Goal: Information Seeking & Learning: Learn about a topic

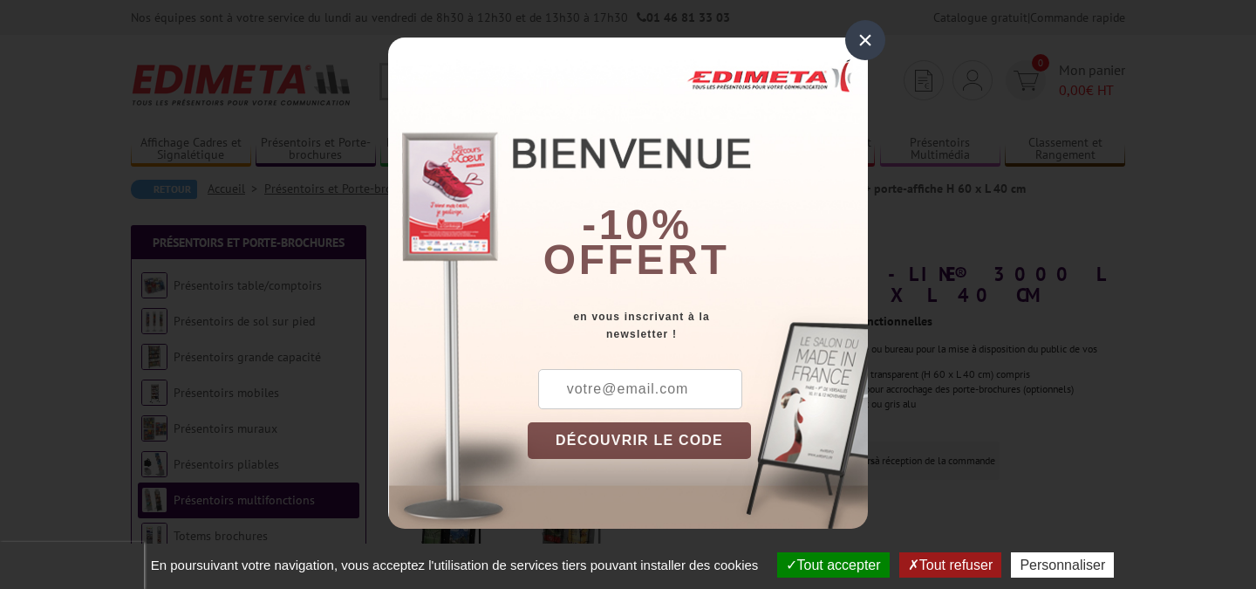
click at [868, 34] on div "×" at bounding box center [865, 40] width 40 height 40
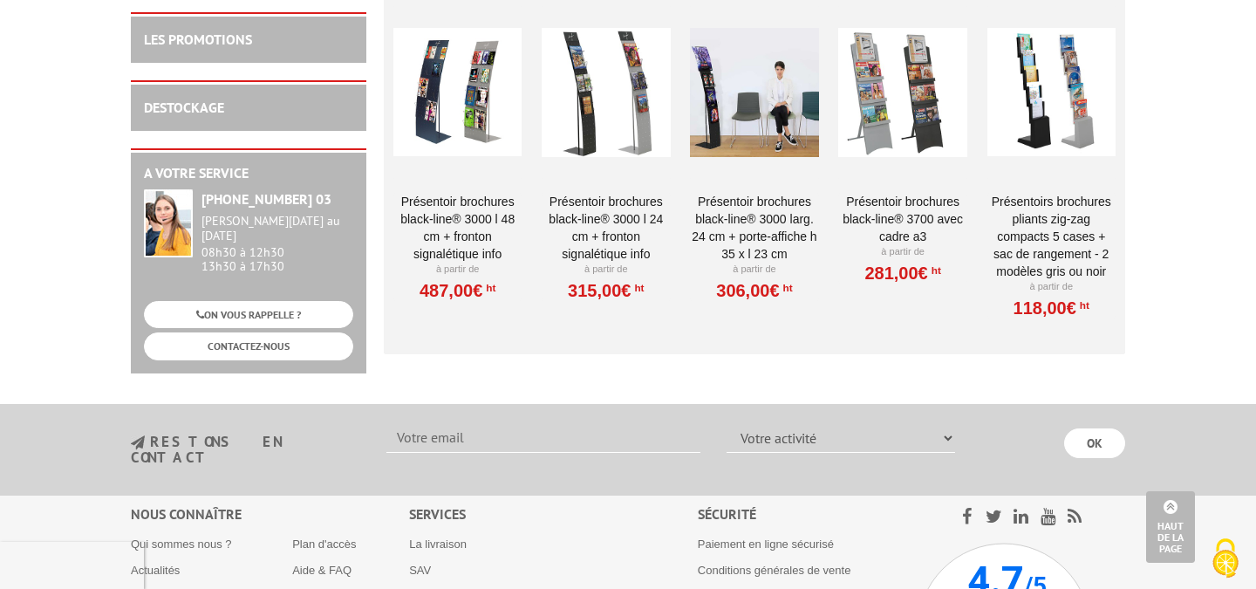
scroll to position [1883, 0]
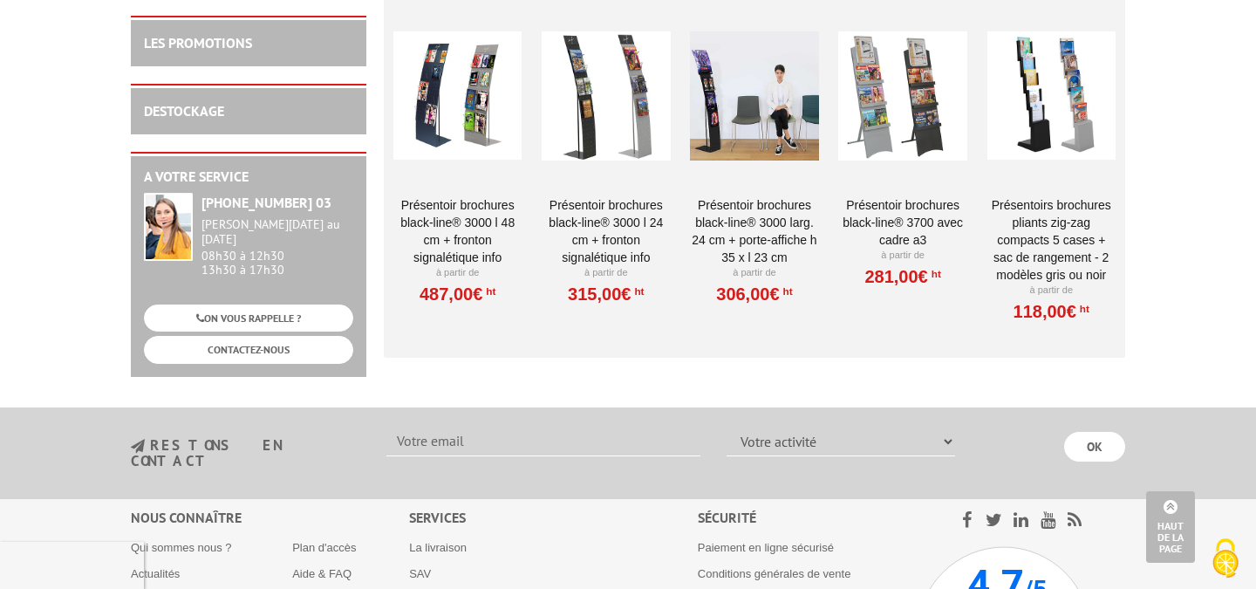
click at [1078, 132] on div at bounding box center [1052, 96] width 128 height 174
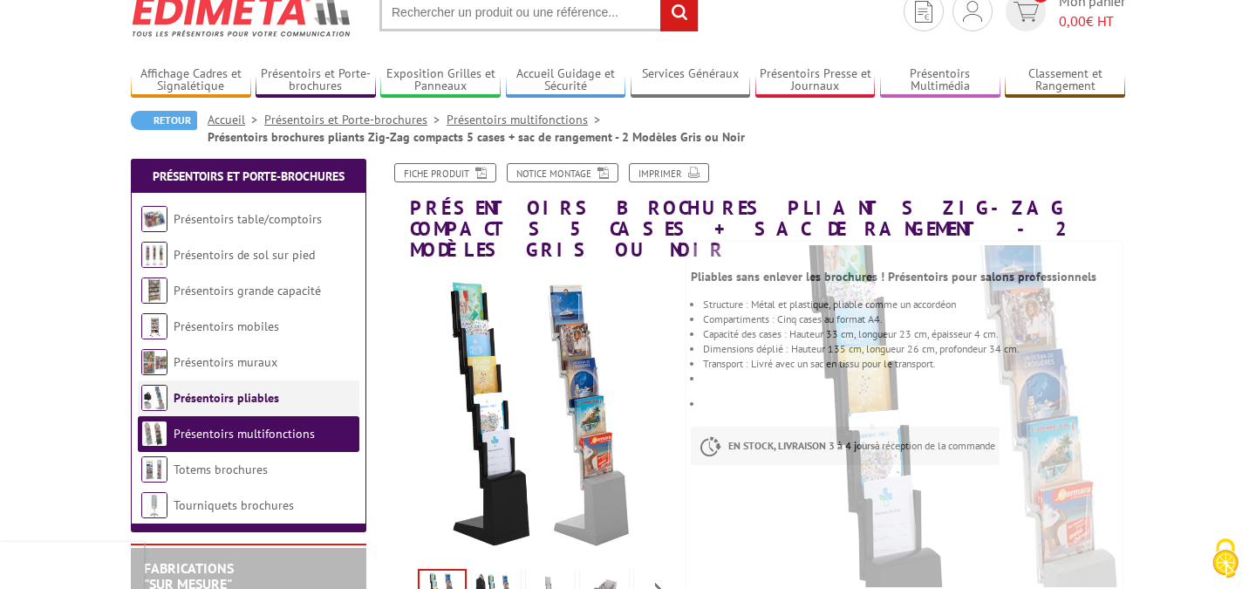
scroll to position [72, 0]
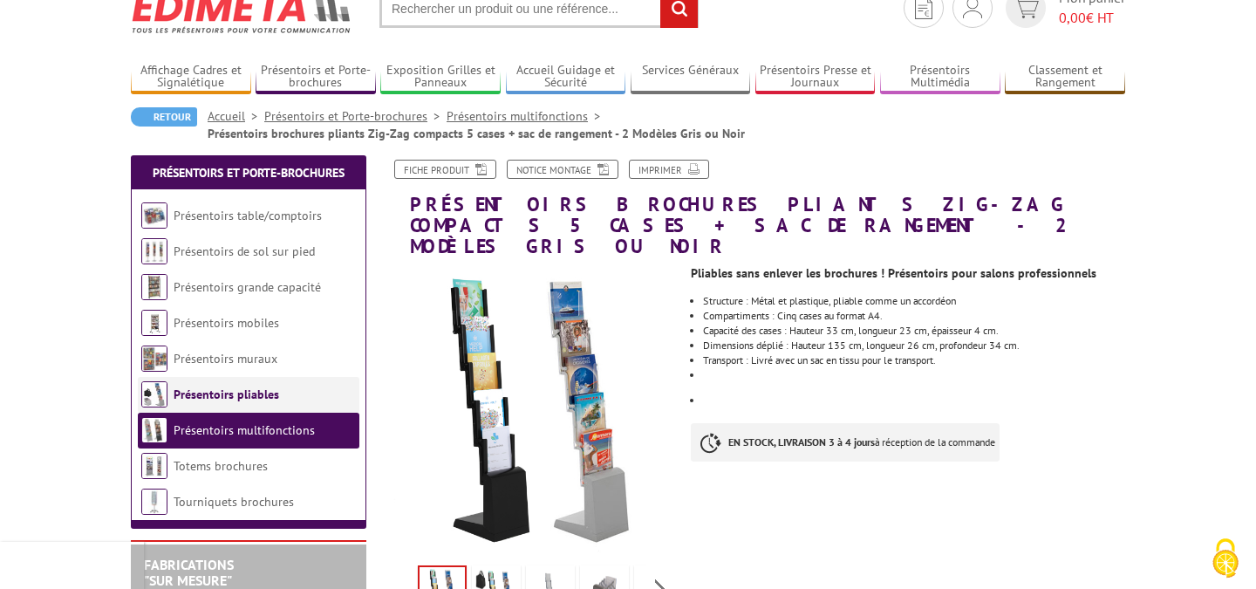
click at [245, 468] on link "Totems brochures" at bounding box center [221, 466] width 94 height 16
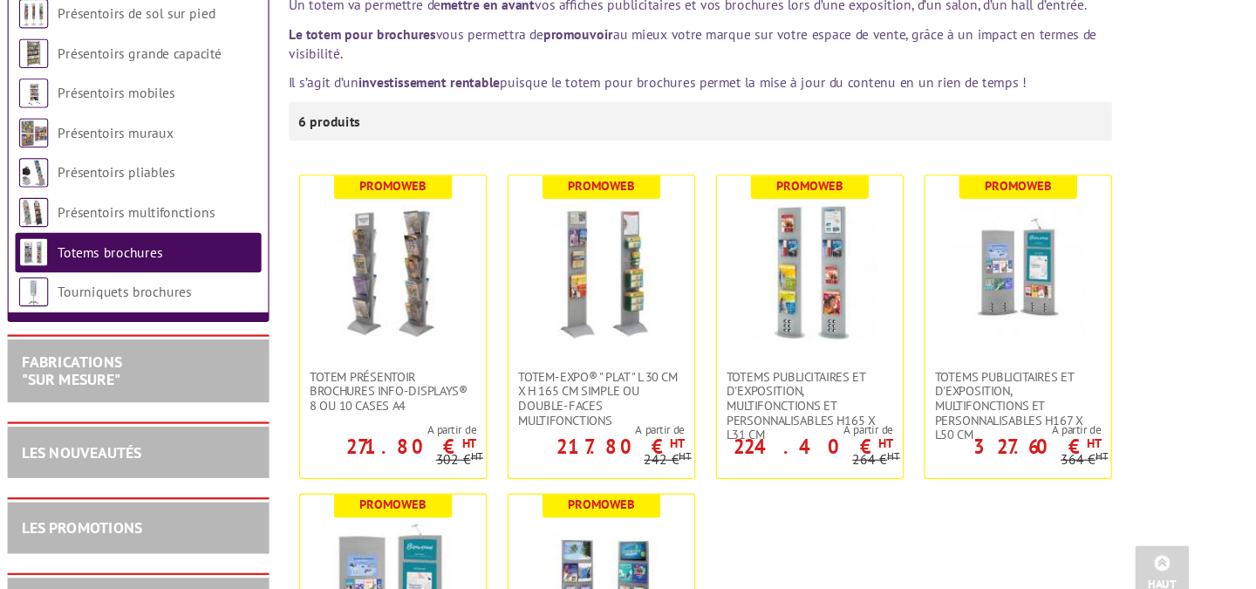
scroll to position [296, 0]
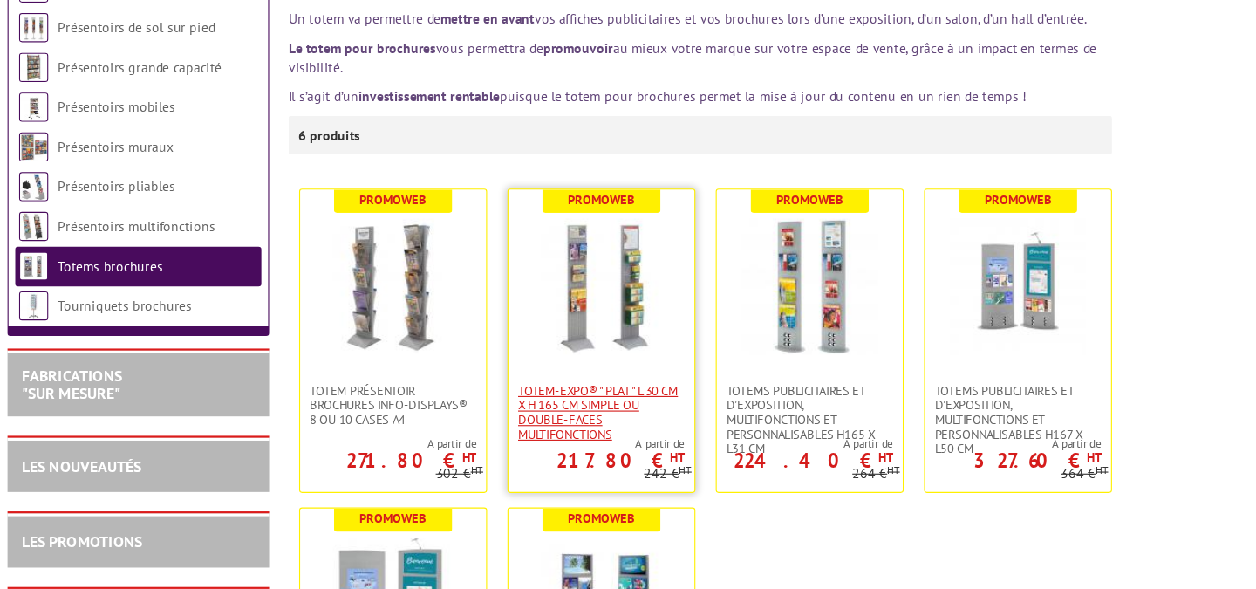
click at [625, 366] on span "Totem-Expo® " plat " L 30 cm x H 165 cm simple ou double-faces multifonctions" at bounding box center [666, 371] width 150 height 52
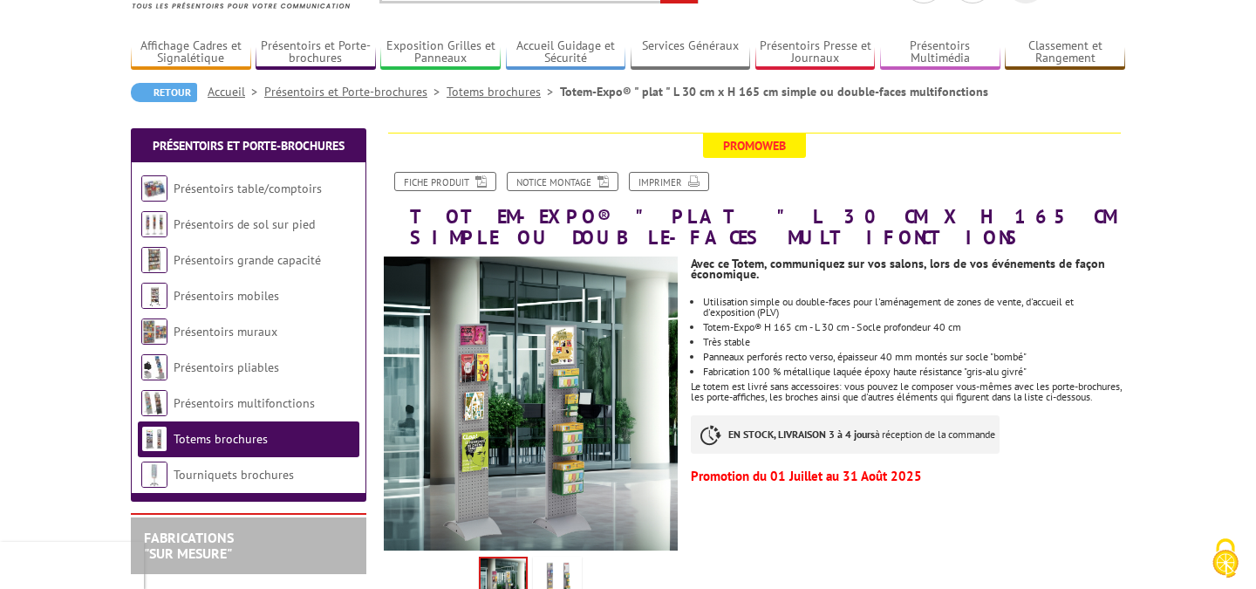
scroll to position [301, 0]
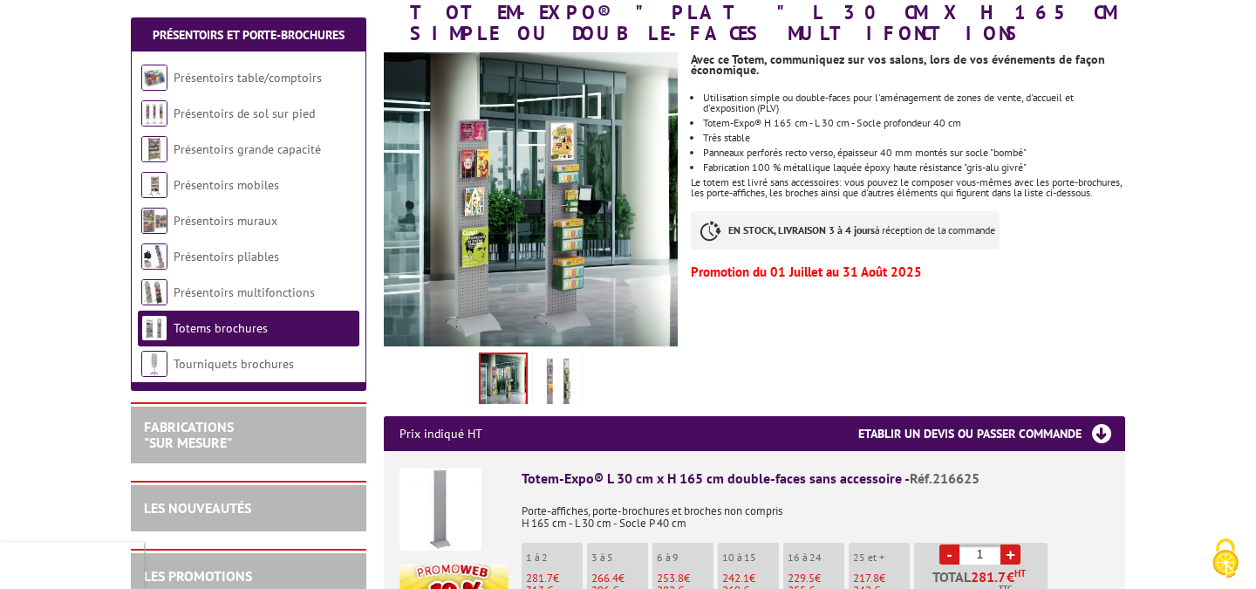
click at [559, 393] on img at bounding box center [558, 383] width 42 height 54
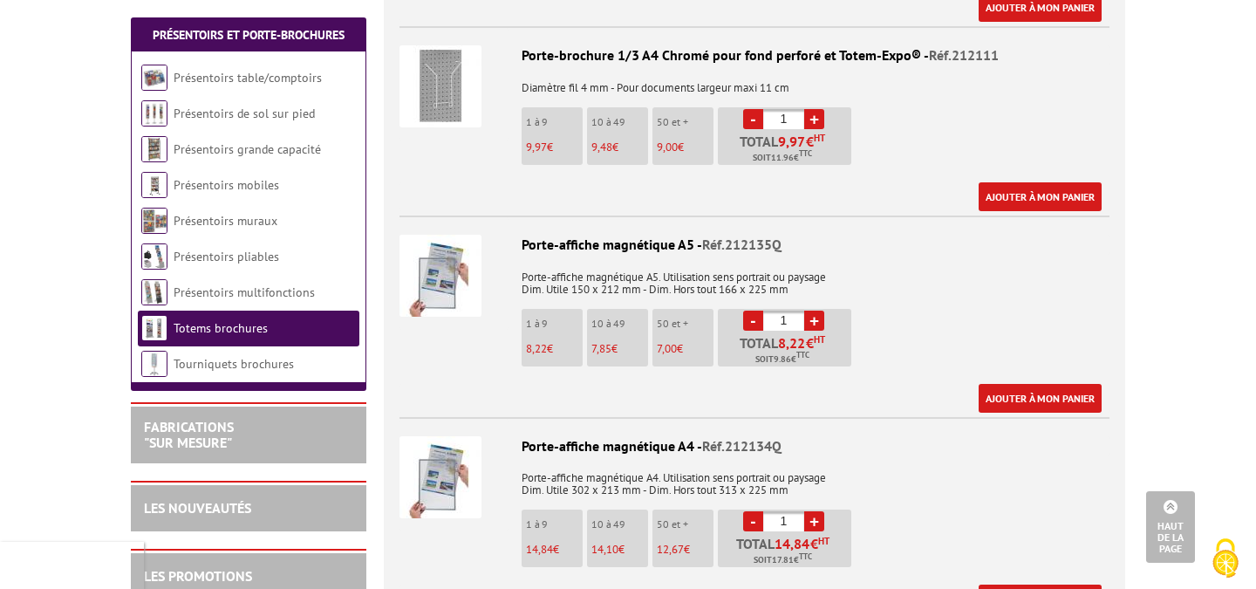
scroll to position [1912, 0]
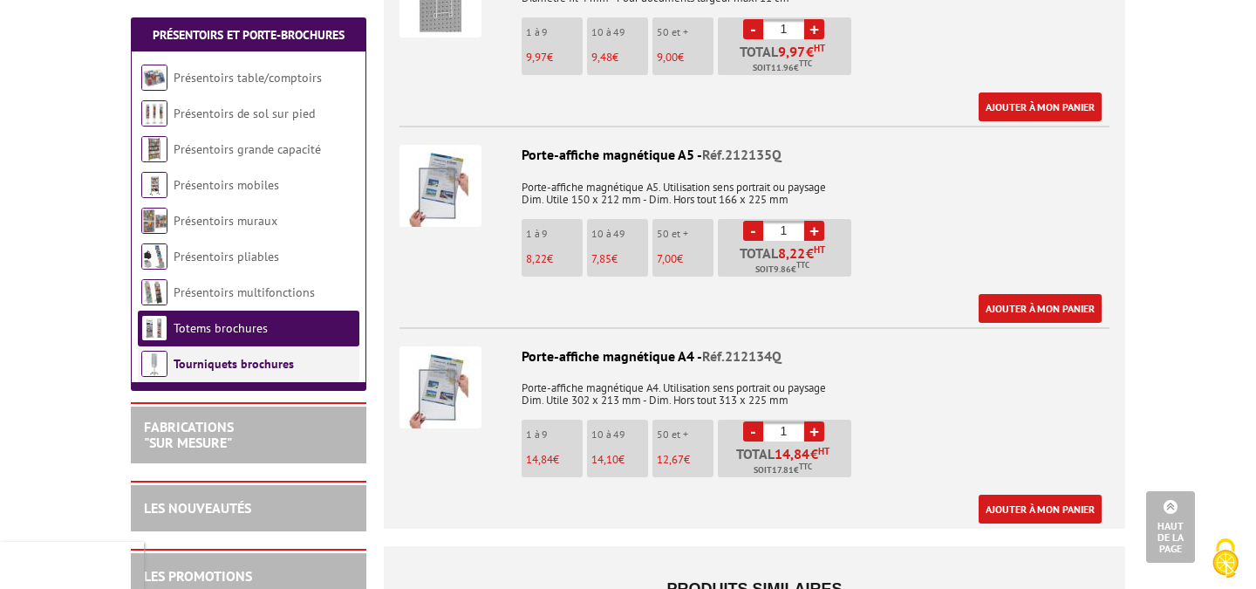
click at [268, 359] on link "Tourniquets brochures" at bounding box center [234, 364] width 120 height 16
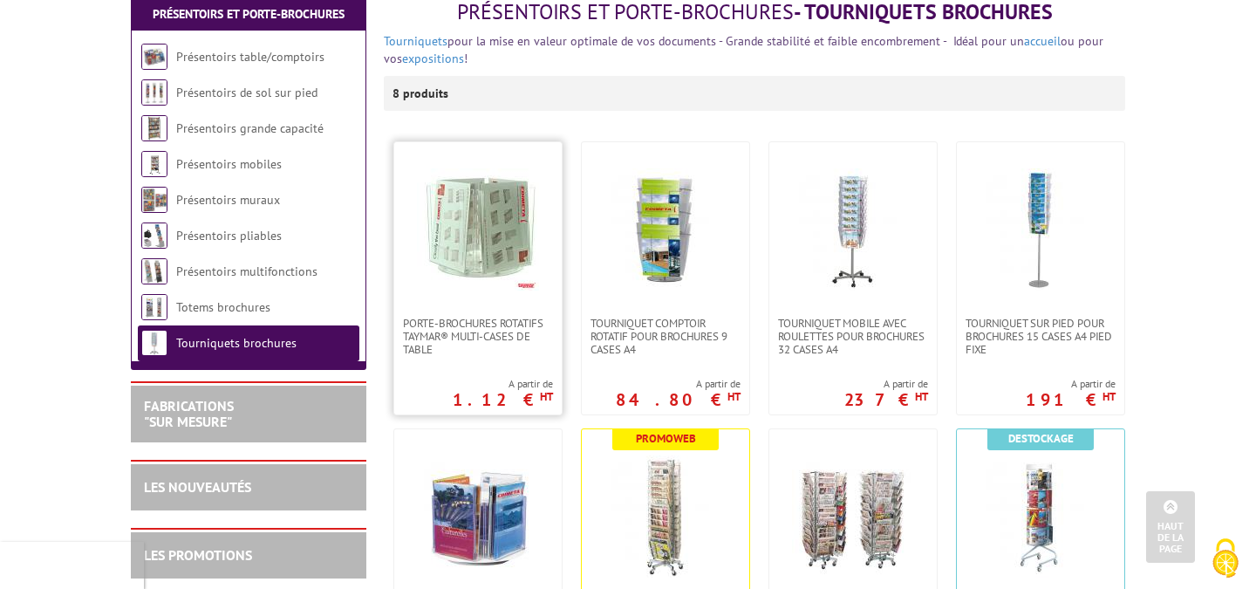
scroll to position [158, 0]
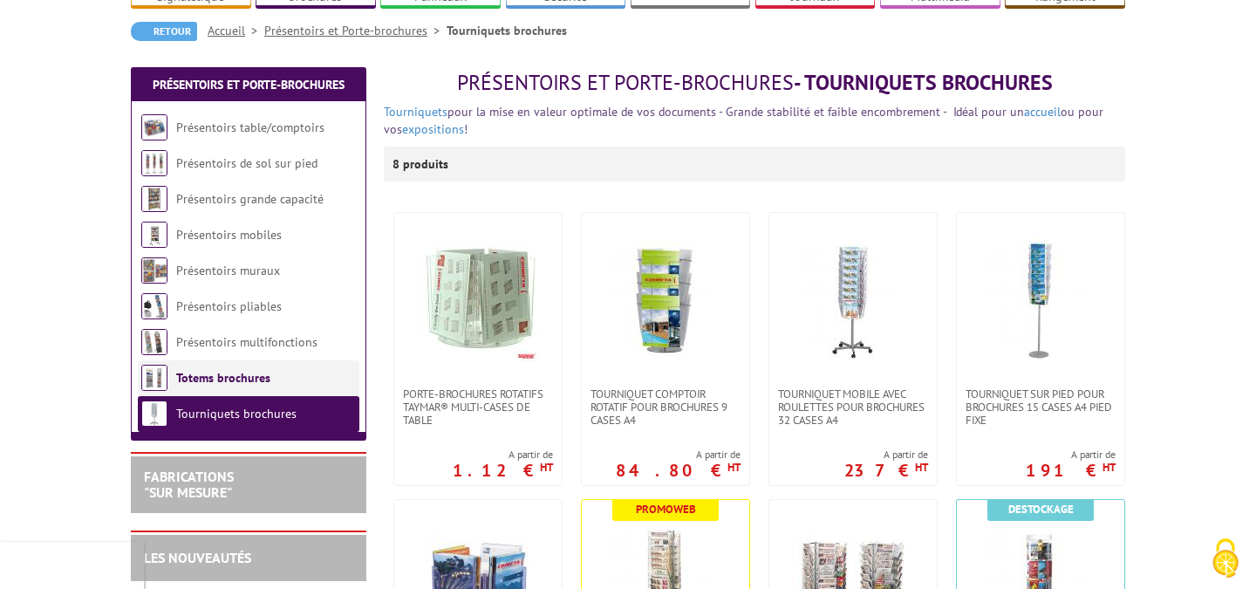
click at [294, 377] on li "Totems brochures" at bounding box center [249, 378] width 222 height 36
click at [256, 237] on link "Présentoirs mobiles" at bounding box center [229, 235] width 106 height 16
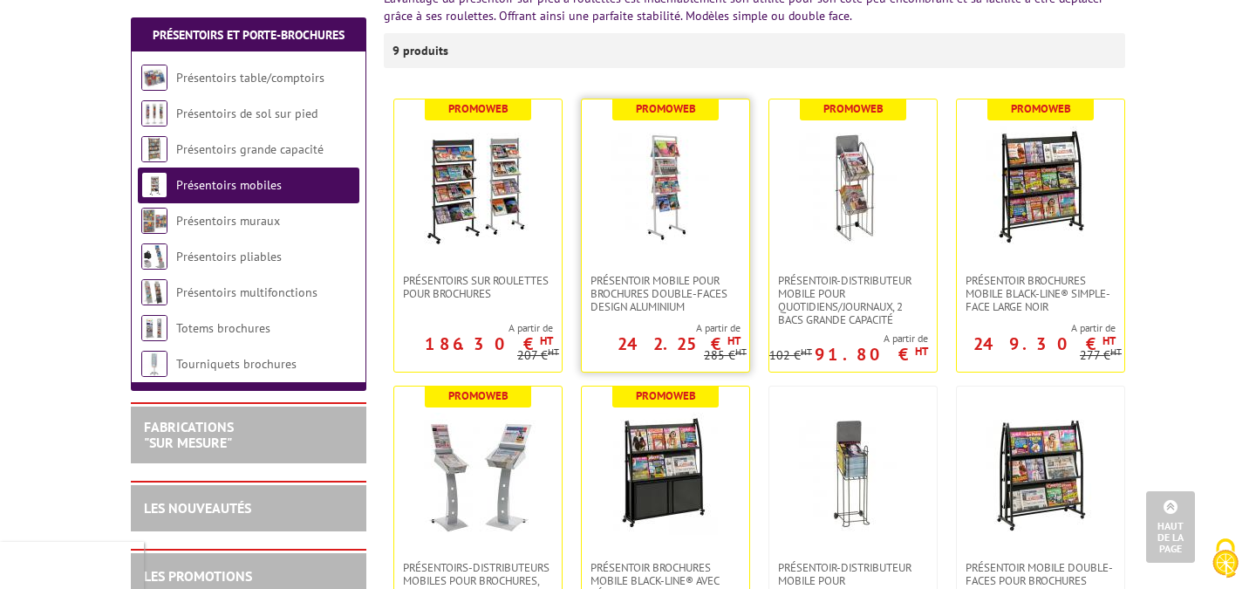
scroll to position [279, 0]
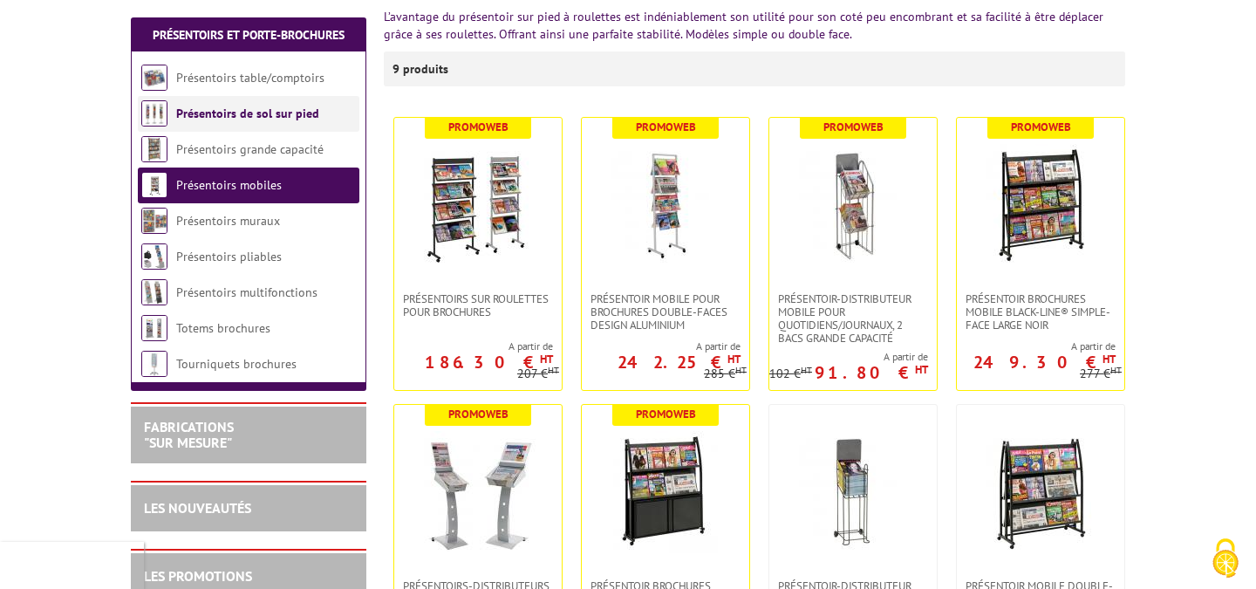
click at [311, 120] on link "Présentoirs de sol sur pied" at bounding box center [247, 114] width 143 height 16
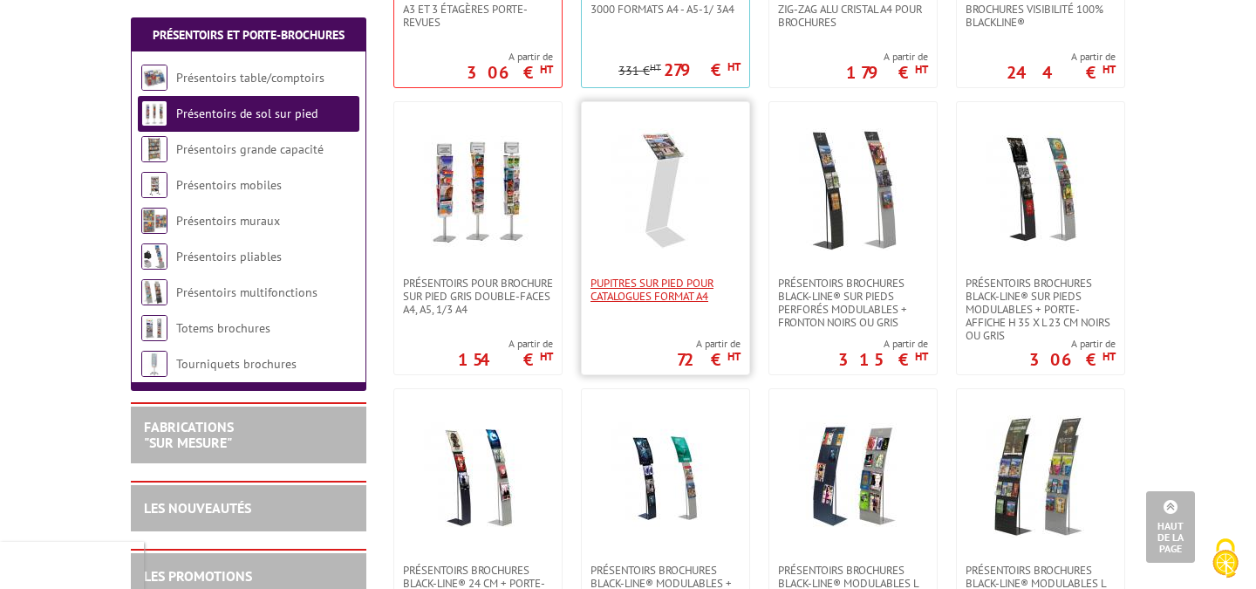
scroll to position [1990, 0]
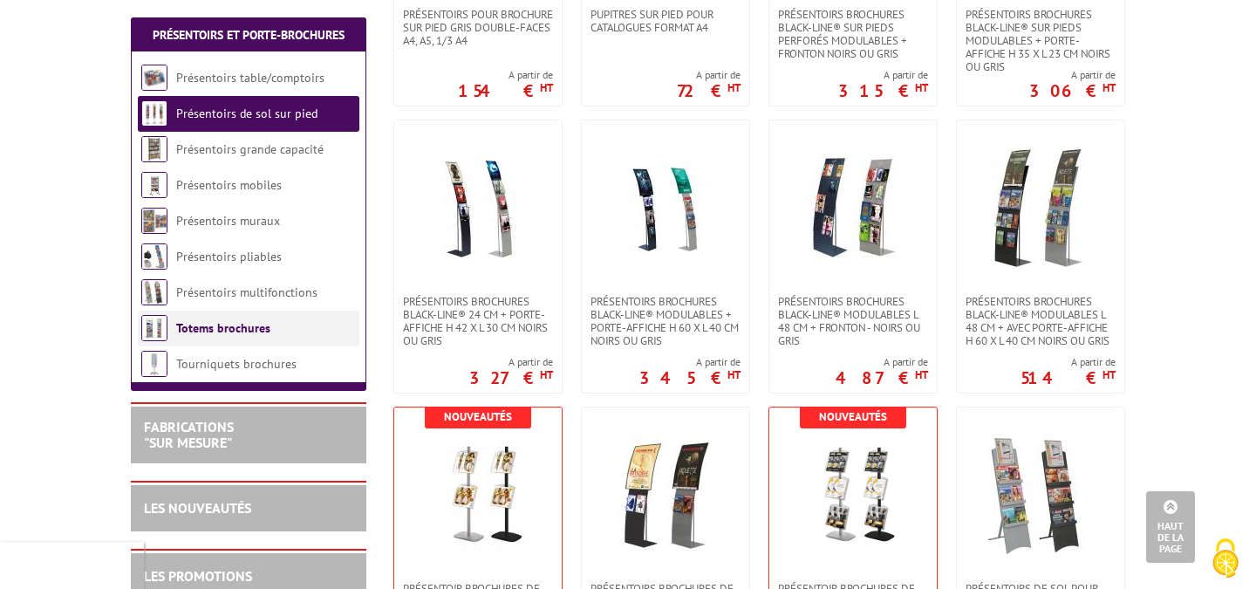
click at [301, 325] on li "Totems brochures" at bounding box center [249, 329] width 222 height 36
click at [210, 331] on link "Totems brochures" at bounding box center [223, 328] width 94 height 16
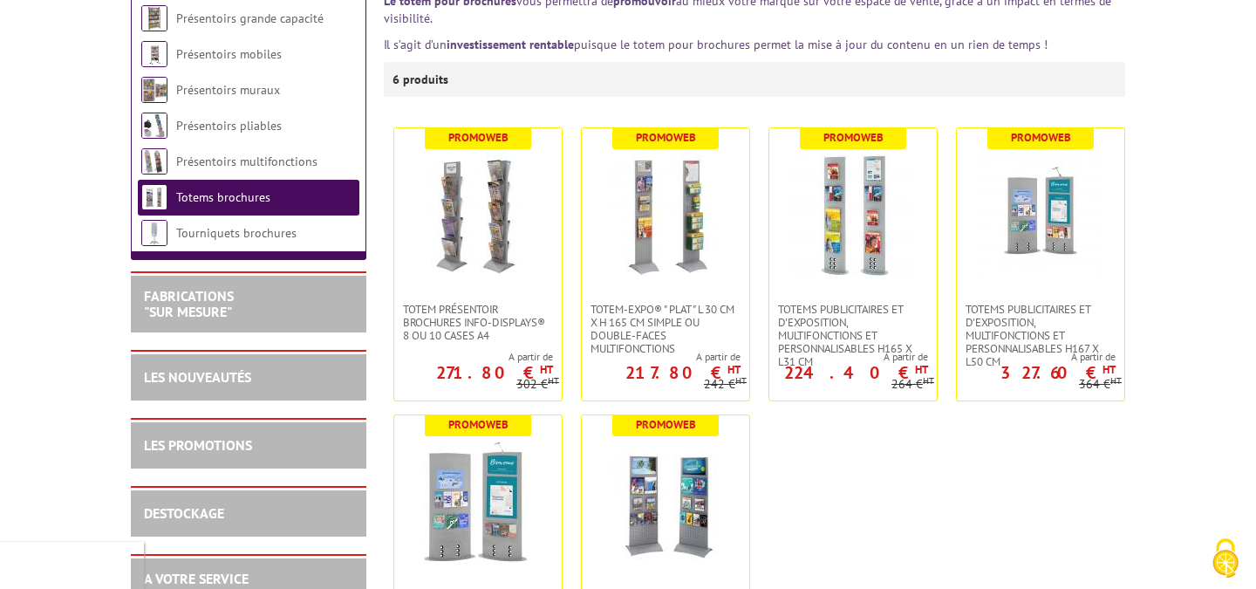
scroll to position [375, 0]
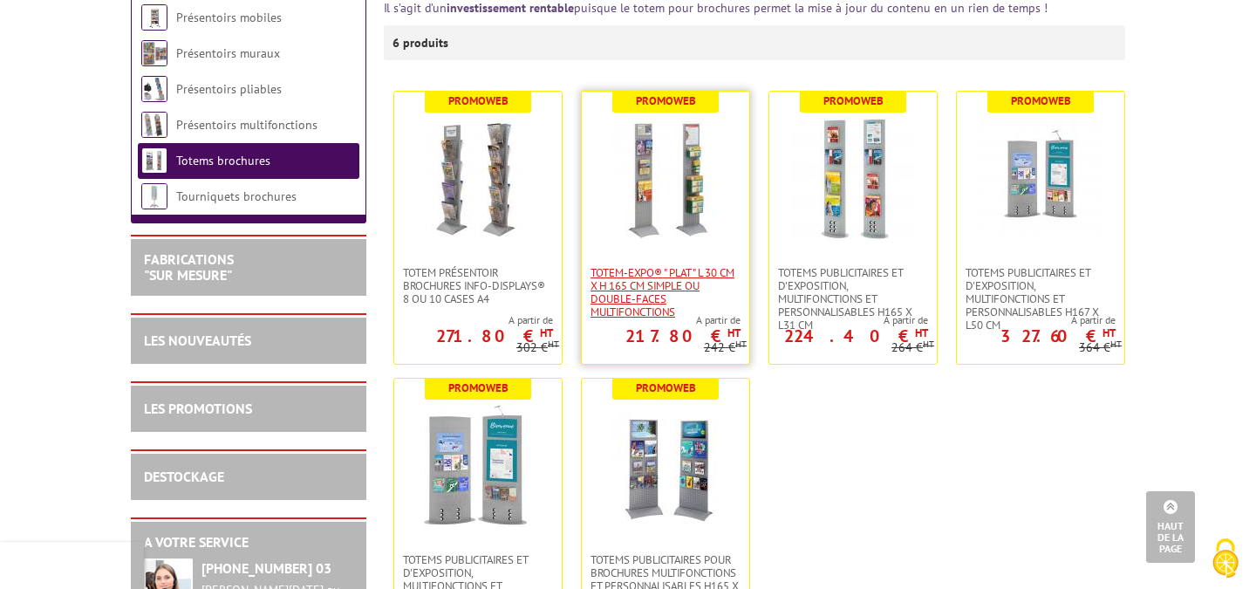
click at [677, 297] on span "Totem-Expo® " plat " L 30 cm x H 165 cm simple ou double-faces multifonctions" at bounding box center [666, 292] width 150 height 52
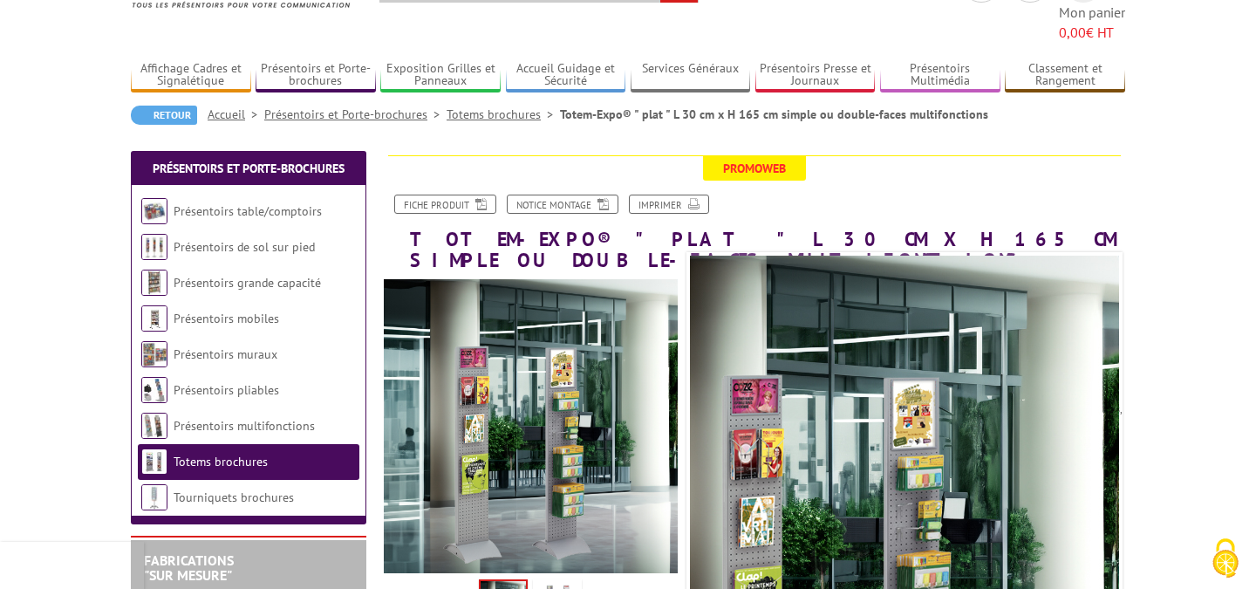
scroll to position [211, 0]
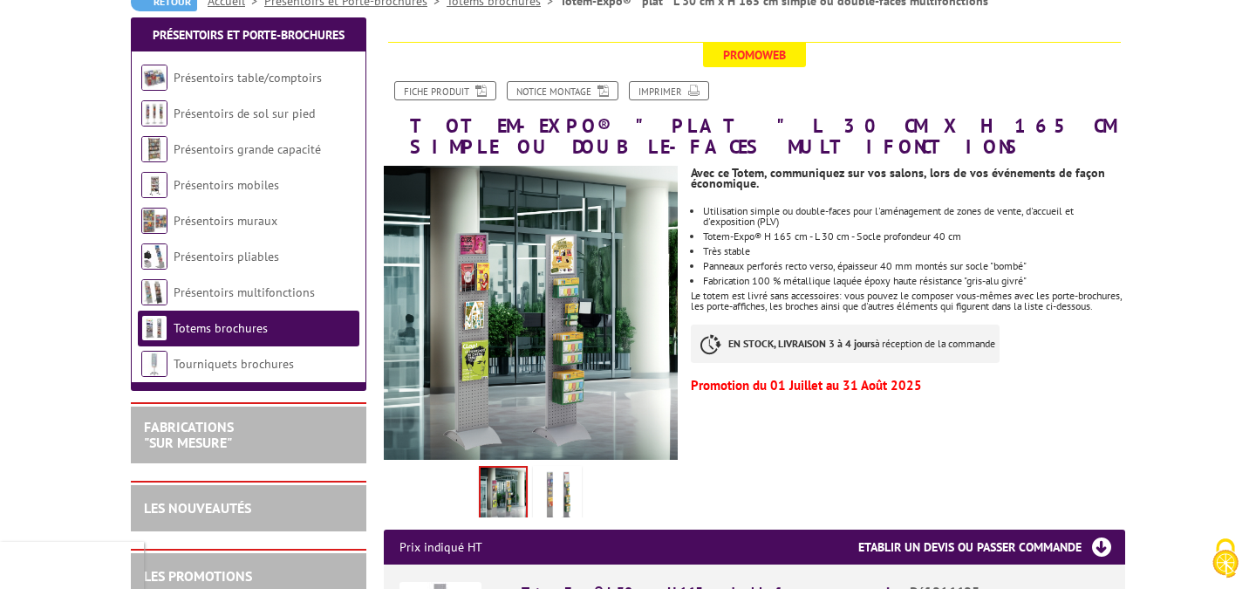
click at [556, 473] on img at bounding box center [558, 496] width 42 height 54
